Goal: Task Accomplishment & Management: Manage account settings

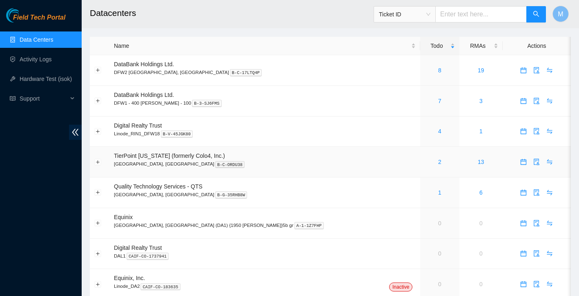
click at [425, 160] on div "2" at bounding box center [440, 161] width 30 height 9
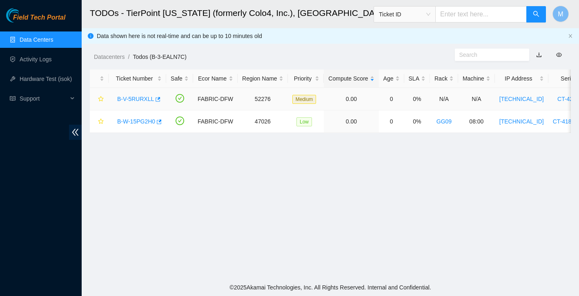
click at [145, 98] on link "B-V-5RURXLL" at bounding box center [135, 99] width 37 height 7
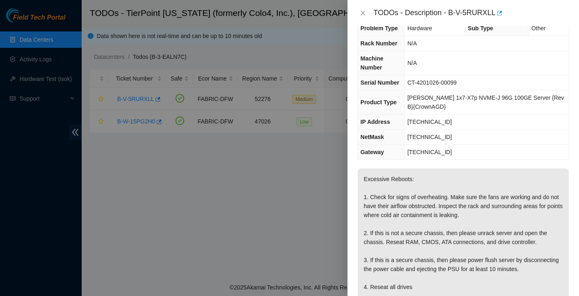
scroll to position [10, 0]
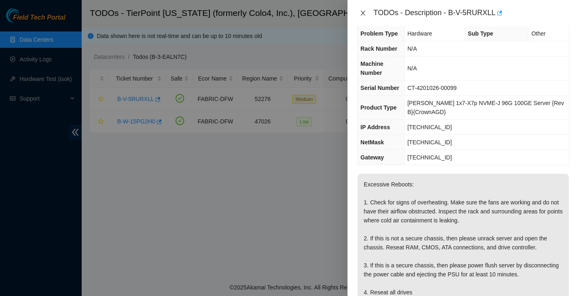
click at [365, 13] on icon "close" at bounding box center [363, 13] width 7 height 7
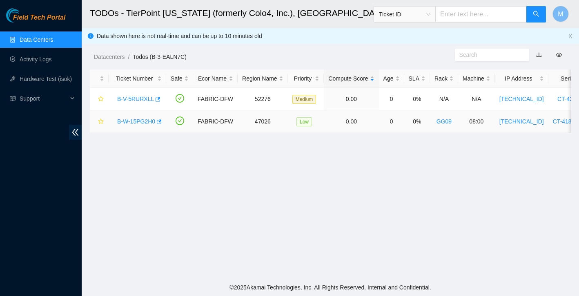
click at [147, 122] on link "B-W-15PG2H0" at bounding box center [136, 121] width 38 height 7
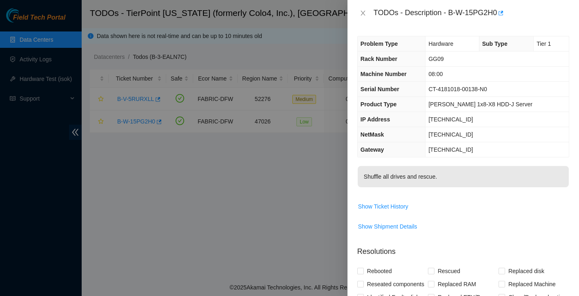
scroll to position [0, 0]
click at [363, 11] on icon "close" at bounding box center [363, 13] width 7 height 7
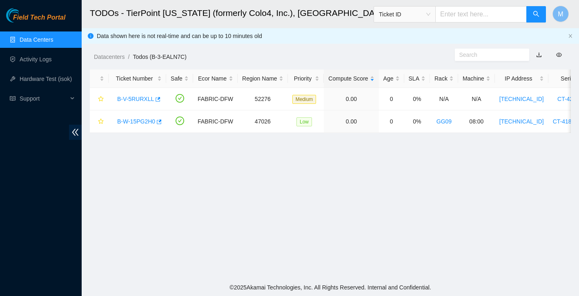
click at [39, 38] on link "Data Centers" at bounding box center [36, 39] width 33 height 7
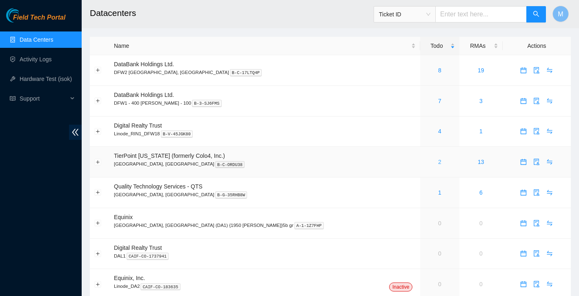
click at [438, 161] on link "2" at bounding box center [439, 161] width 3 height 7
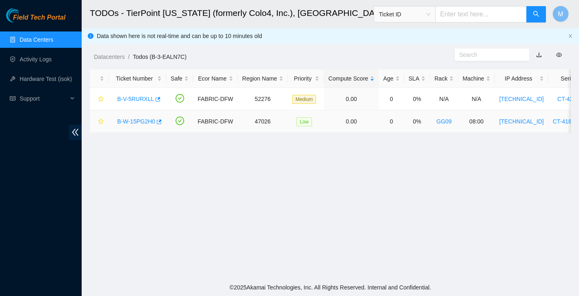
click at [140, 121] on link "B-W-15PG2H0" at bounding box center [136, 121] width 38 height 7
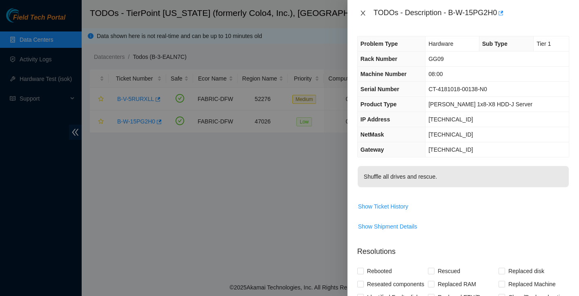
click at [365, 16] on icon "close" at bounding box center [363, 13] width 7 height 7
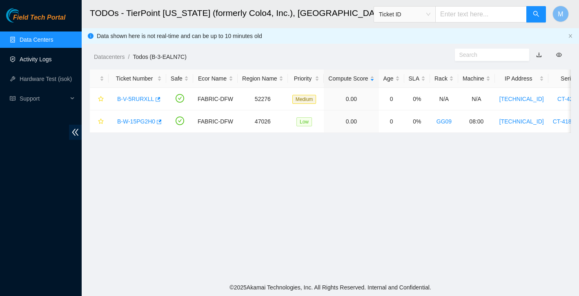
click at [43, 58] on link "Activity Logs" at bounding box center [36, 59] width 32 height 7
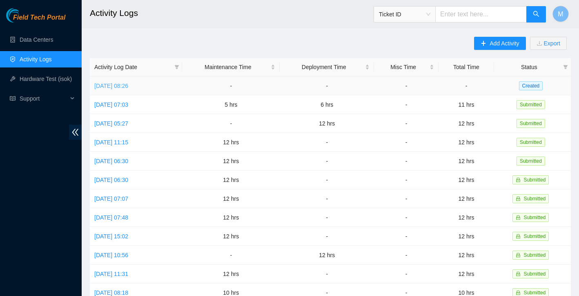
click at [121, 86] on link "[DATE] 08:26" at bounding box center [111, 86] width 34 height 7
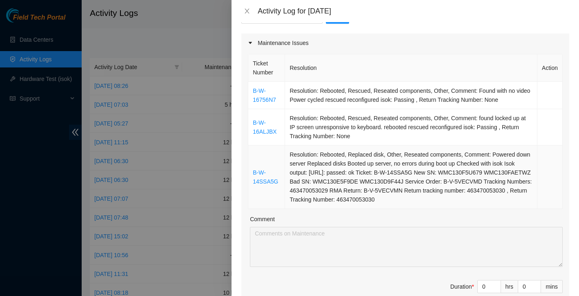
scroll to position [96, 0]
click at [249, 10] on icon "close" at bounding box center [247, 11] width 7 height 7
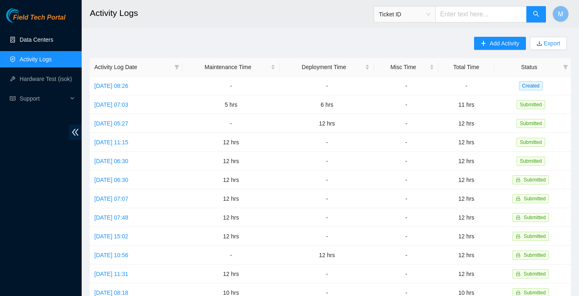
click at [43, 36] on link "Data Centers" at bounding box center [36, 39] width 33 height 7
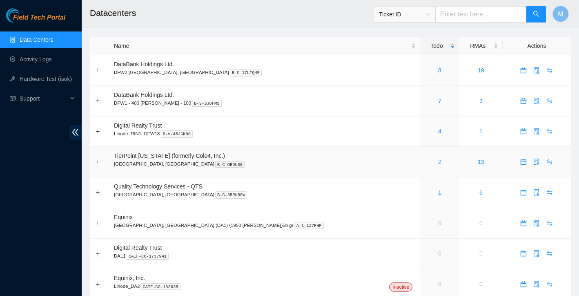
click at [438, 163] on link "2" at bounding box center [439, 161] width 3 height 7
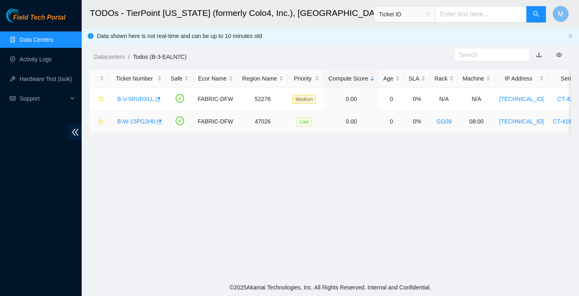
click at [144, 120] on link "B-W-15PG2H0" at bounding box center [136, 121] width 38 height 7
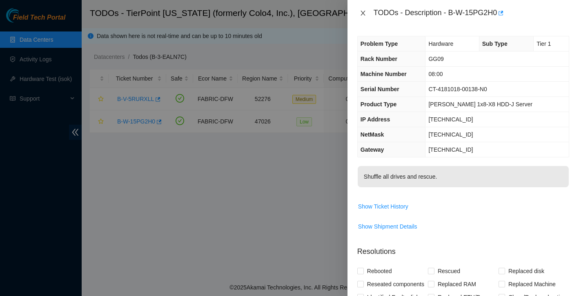
click at [363, 13] on icon "close" at bounding box center [363, 13] width 4 height 5
